Goal: Information Seeking & Learning: Learn about a topic

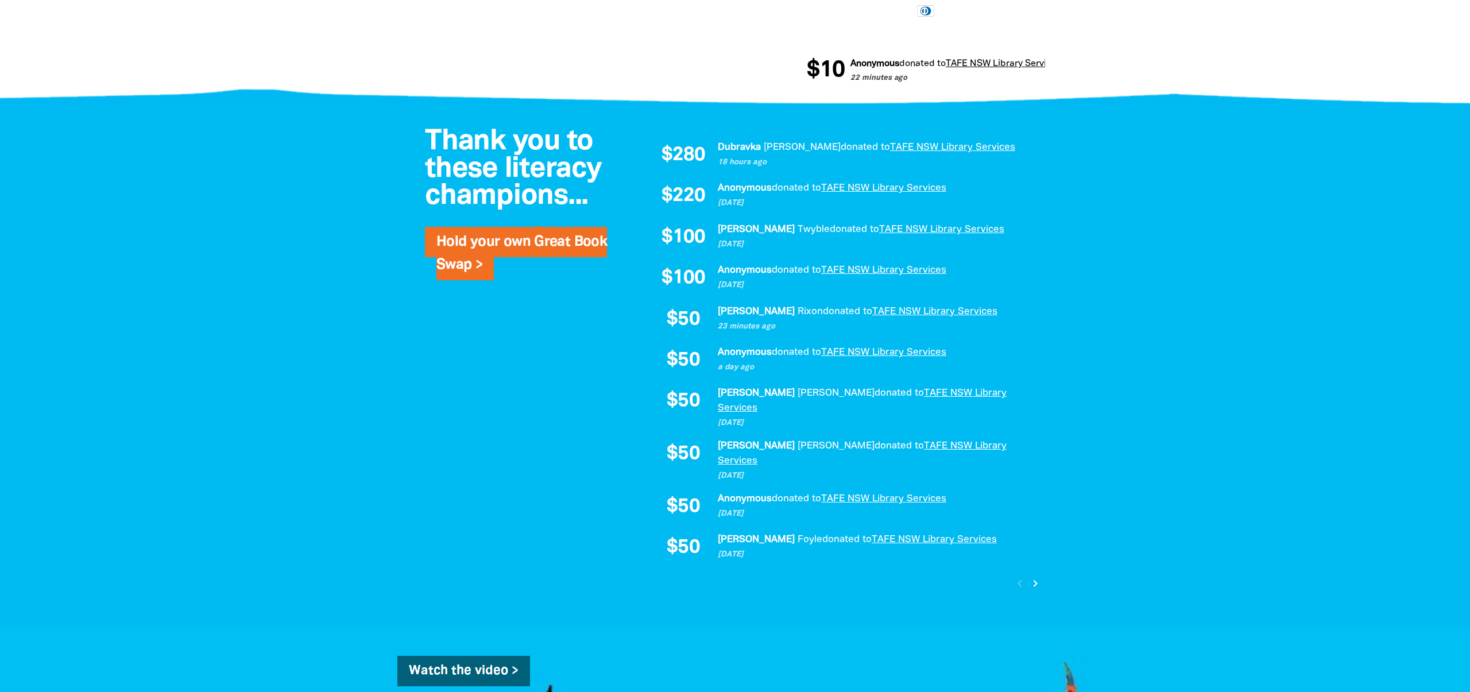
scroll to position [521, 0]
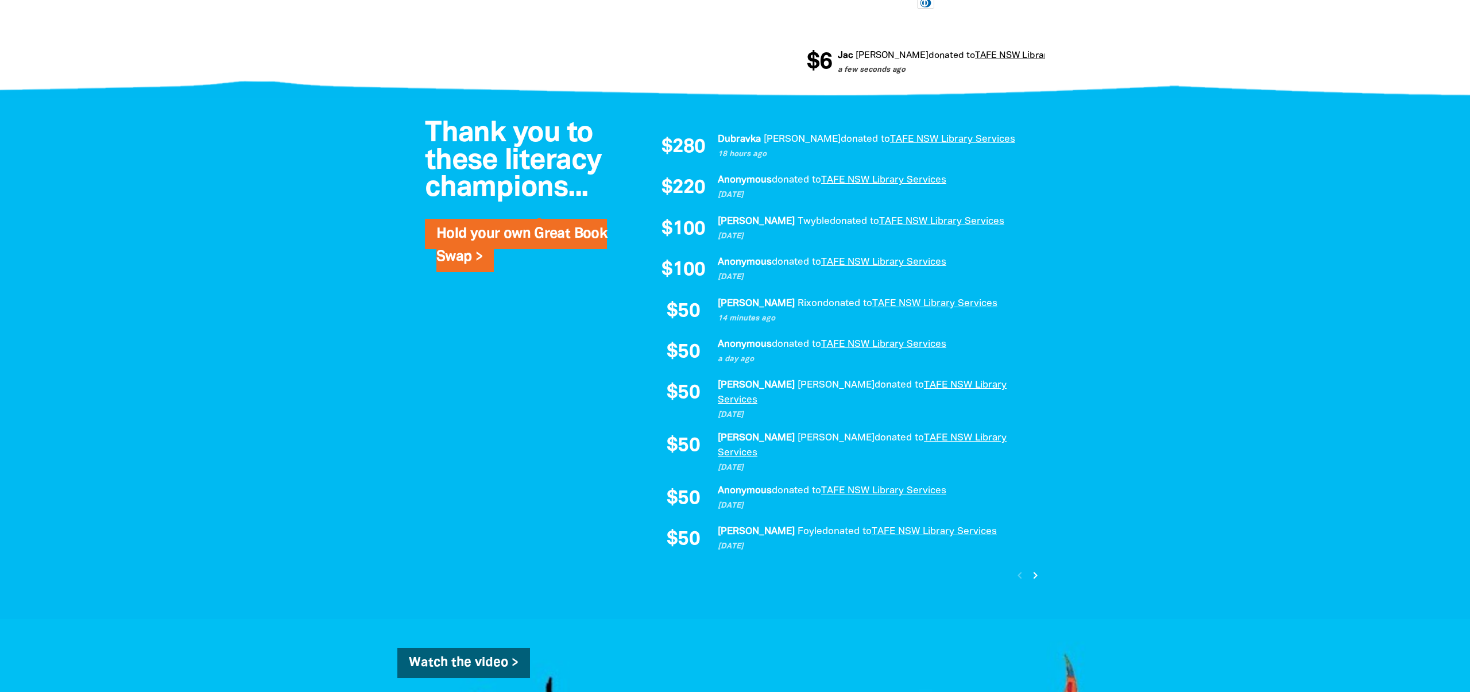
scroll to position [730, 0]
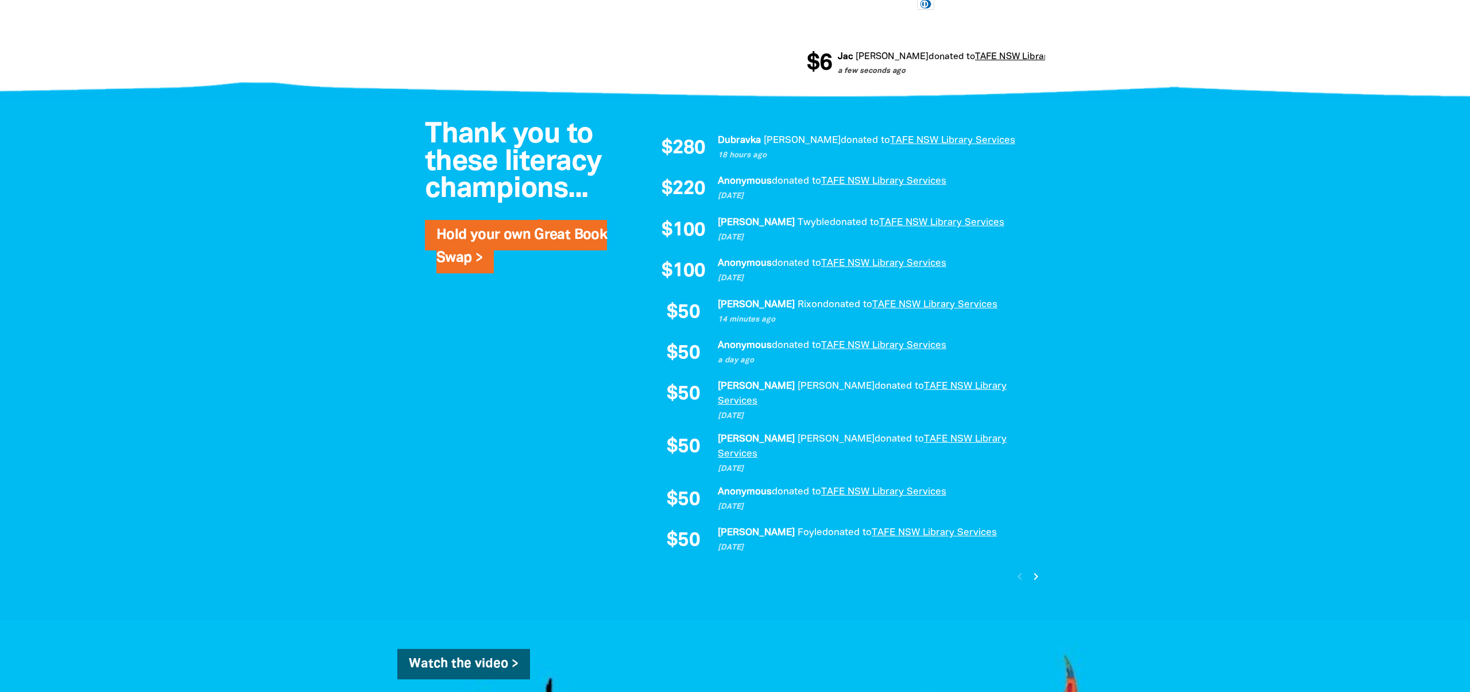
click at [1037, 570] on icon "chevron_right" at bounding box center [1036, 577] width 14 height 14
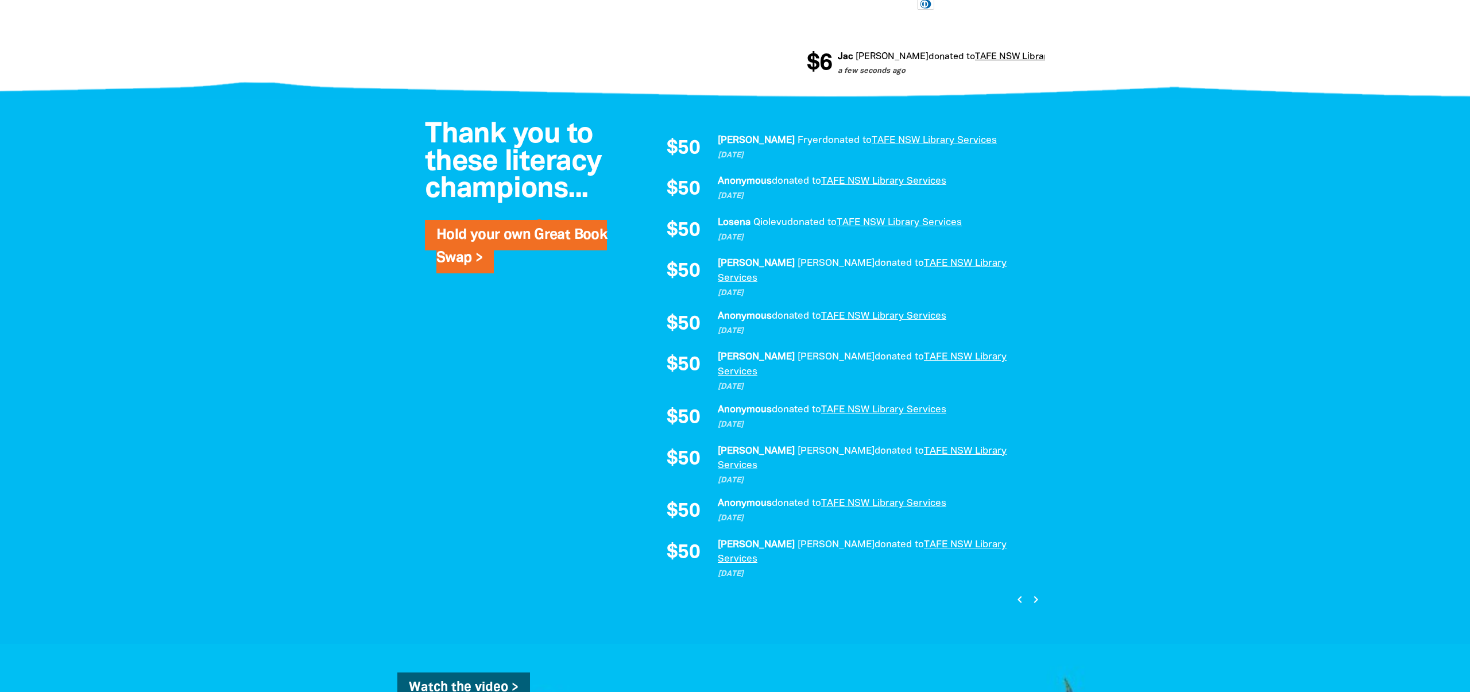
click at [1038, 593] on icon "chevron_right" at bounding box center [1036, 600] width 14 height 14
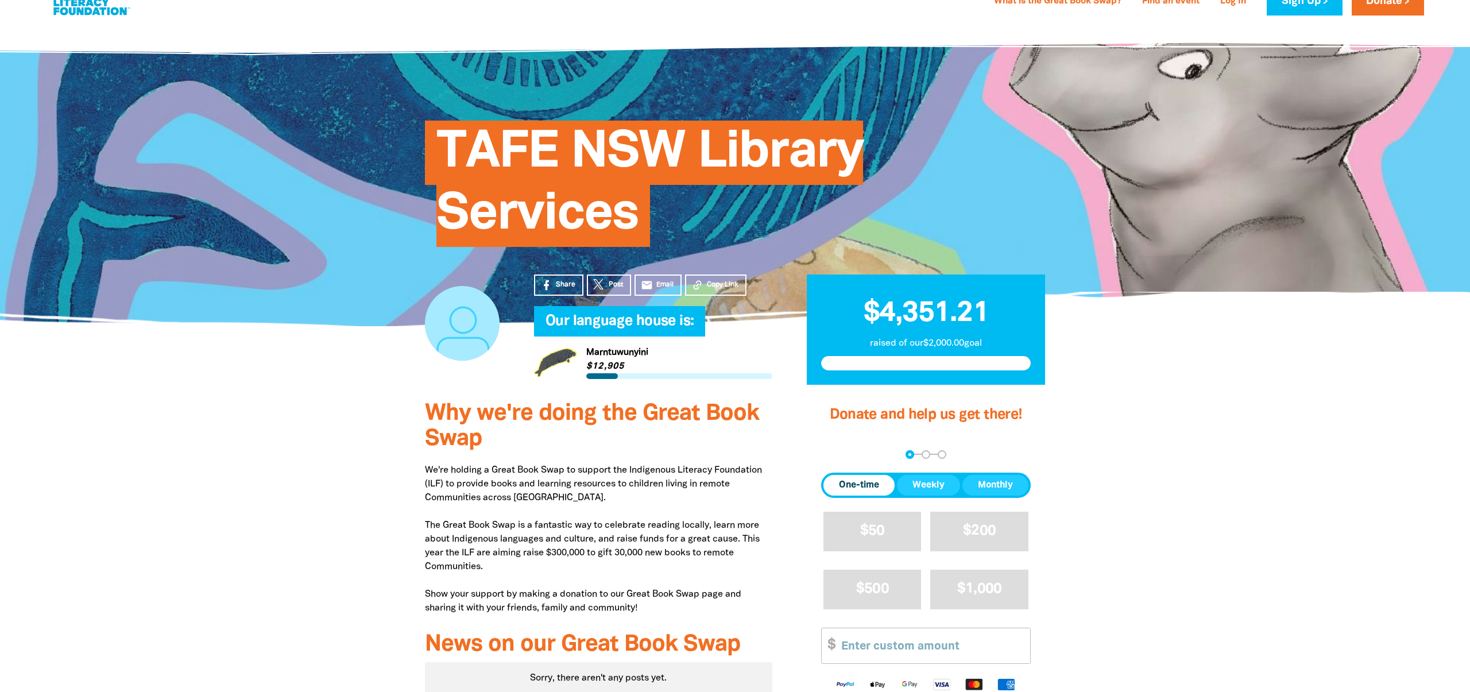
scroll to position [3, 0]
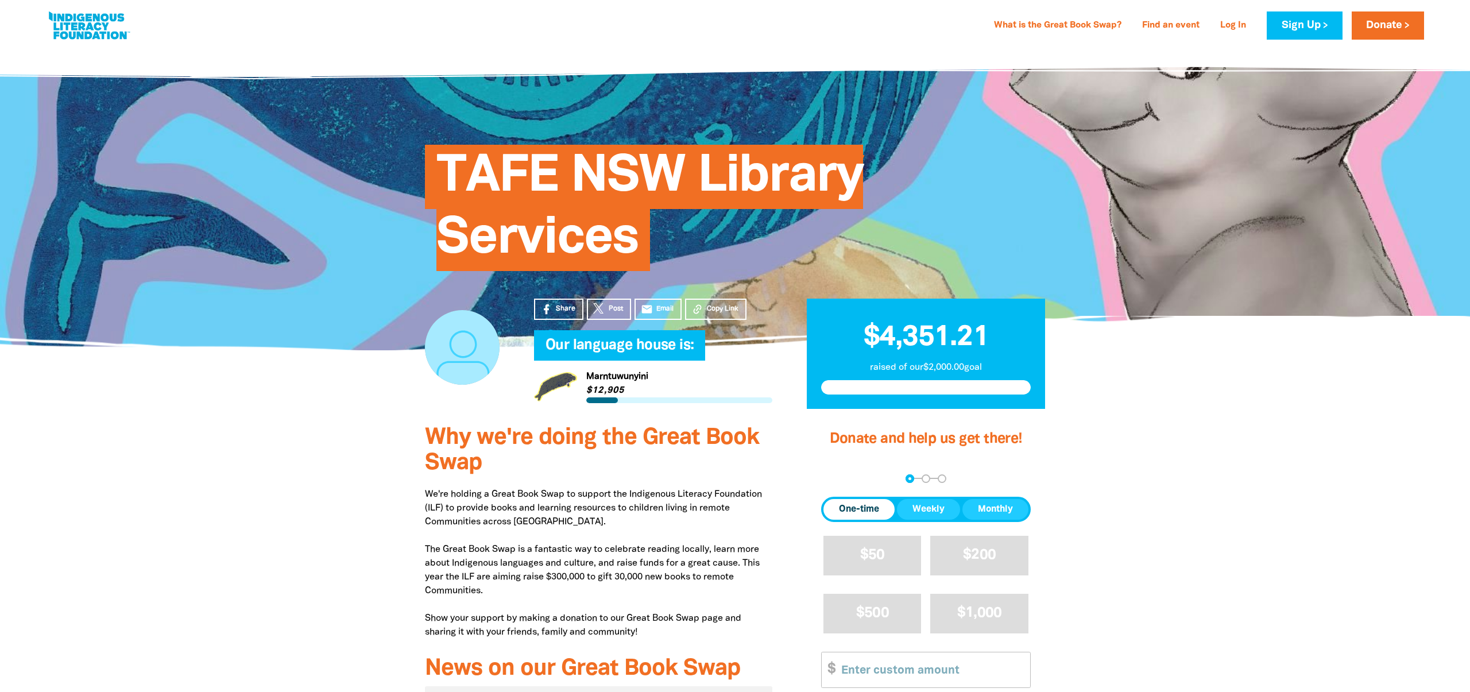
click at [592, 378] on link "Link to Marntuwunyini" at bounding box center [653, 386] width 238 height 43
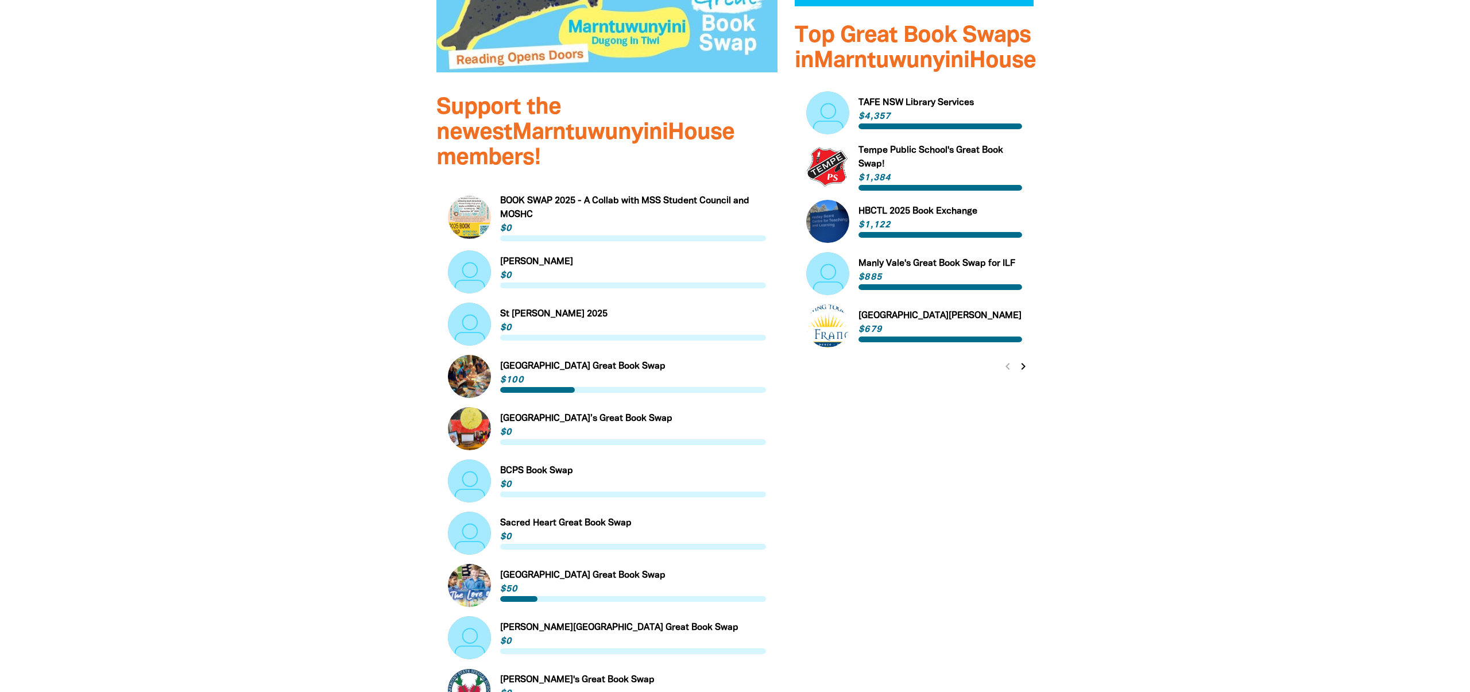
scroll to position [554, 0]
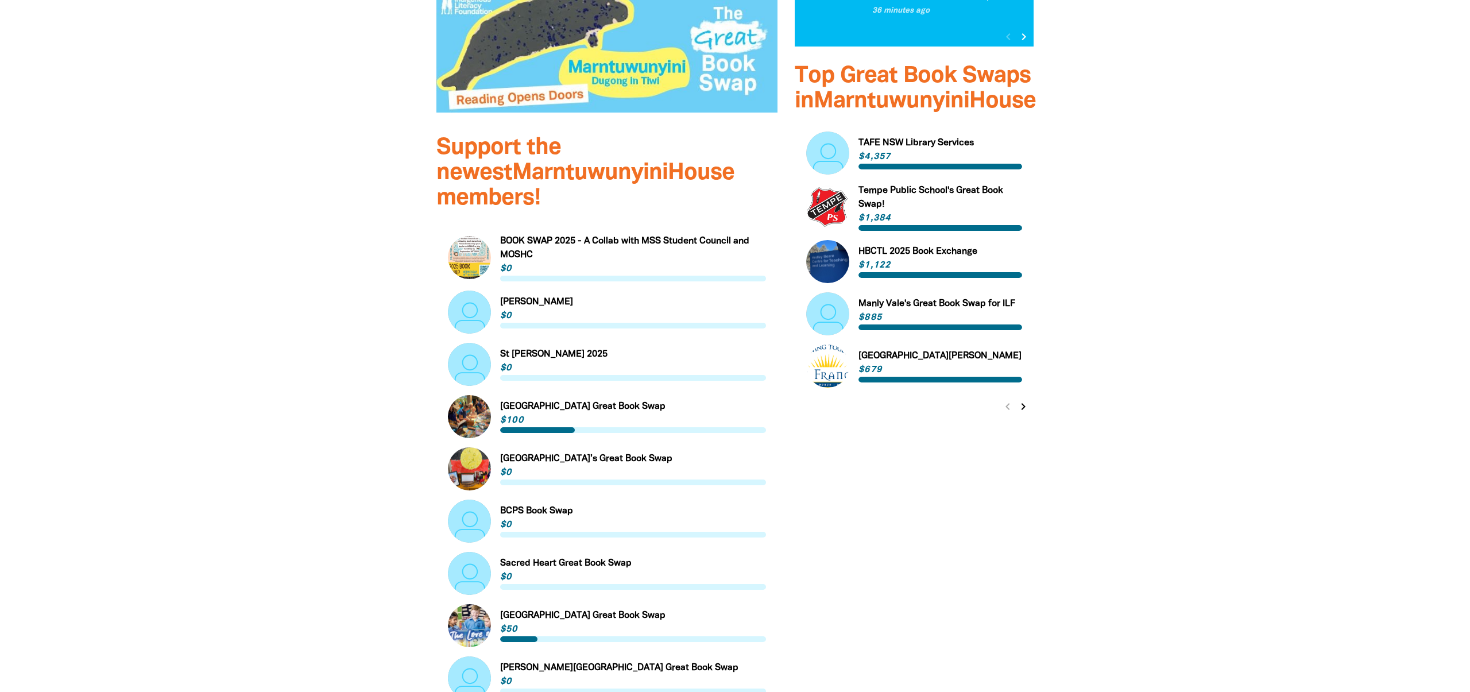
click at [1178, 287] on section "Marntuwunyini What does Marntuwunyini mean? Marntuwunyini means dugong in Tiwi,…" at bounding box center [735, 252] width 1470 height 1128
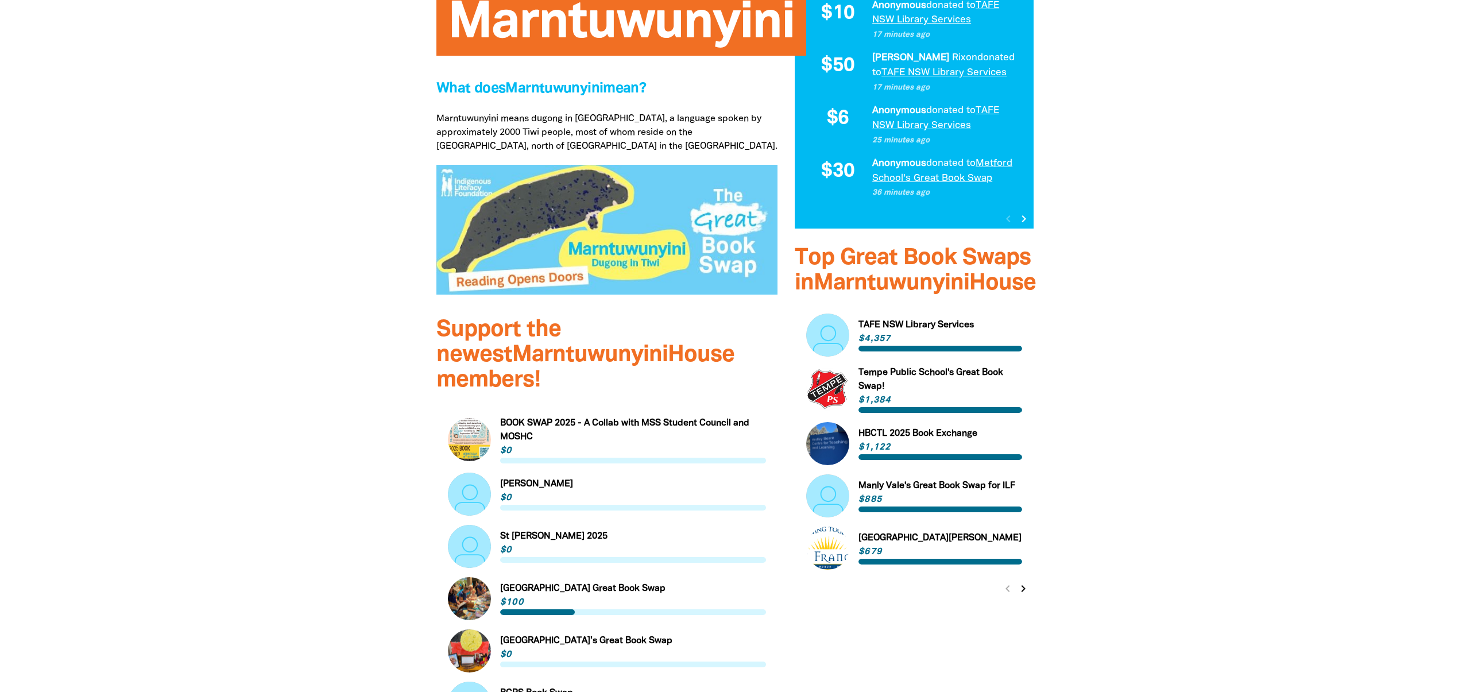
scroll to position [0, 0]
